Goal: Task Accomplishment & Management: Manage account settings

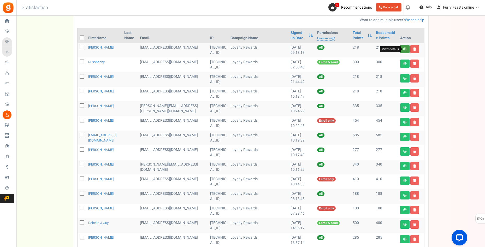
click at [406, 49] on icon at bounding box center [405, 49] width 4 height 3
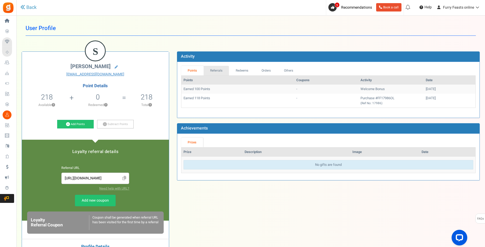
click at [216, 71] on link "Referrals" at bounding box center [217, 71] width 26 height 10
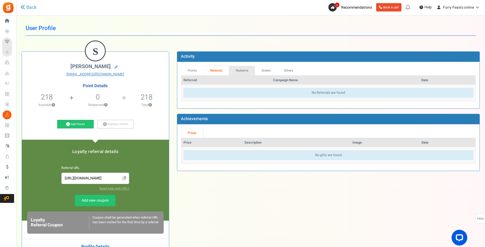
drag, startPoint x: 243, startPoint y: 70, endPoint x: 254, endPoint y: 71, distance: 11.5
click at [243, 70] on link "Redeems" at bounding box center [242, 71] width 26 height 10
click at [266, 71] on link "Orders" at bounding box center [266, 71] width 22 height 10
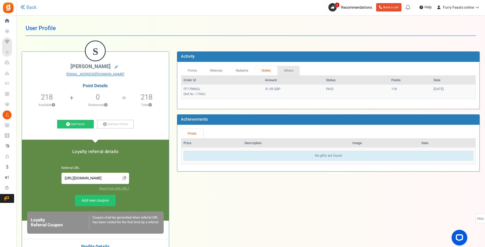
click at [292, 71] on link "Others" at bounding box center [289, 71] width 22 height 10
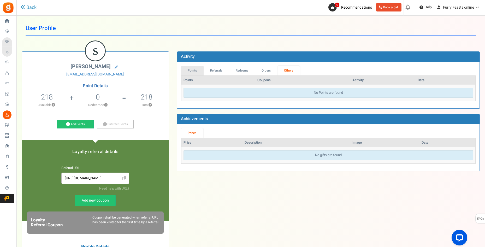
click at [195, 70] on link "Points" at bounding box center [192, 71] width 22 height 10
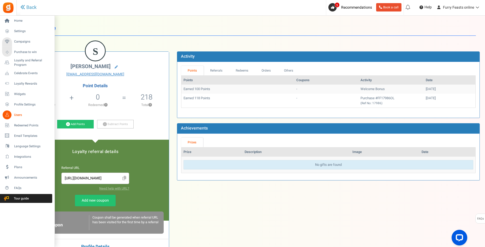
click at [20, 116] on span "Users" at bounding box center [32, 115] width 37 height 4
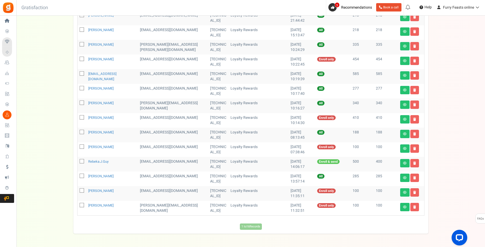
scroll to position [132, 0]
